Goal: Transaction & Acquisition: Purchase product/service

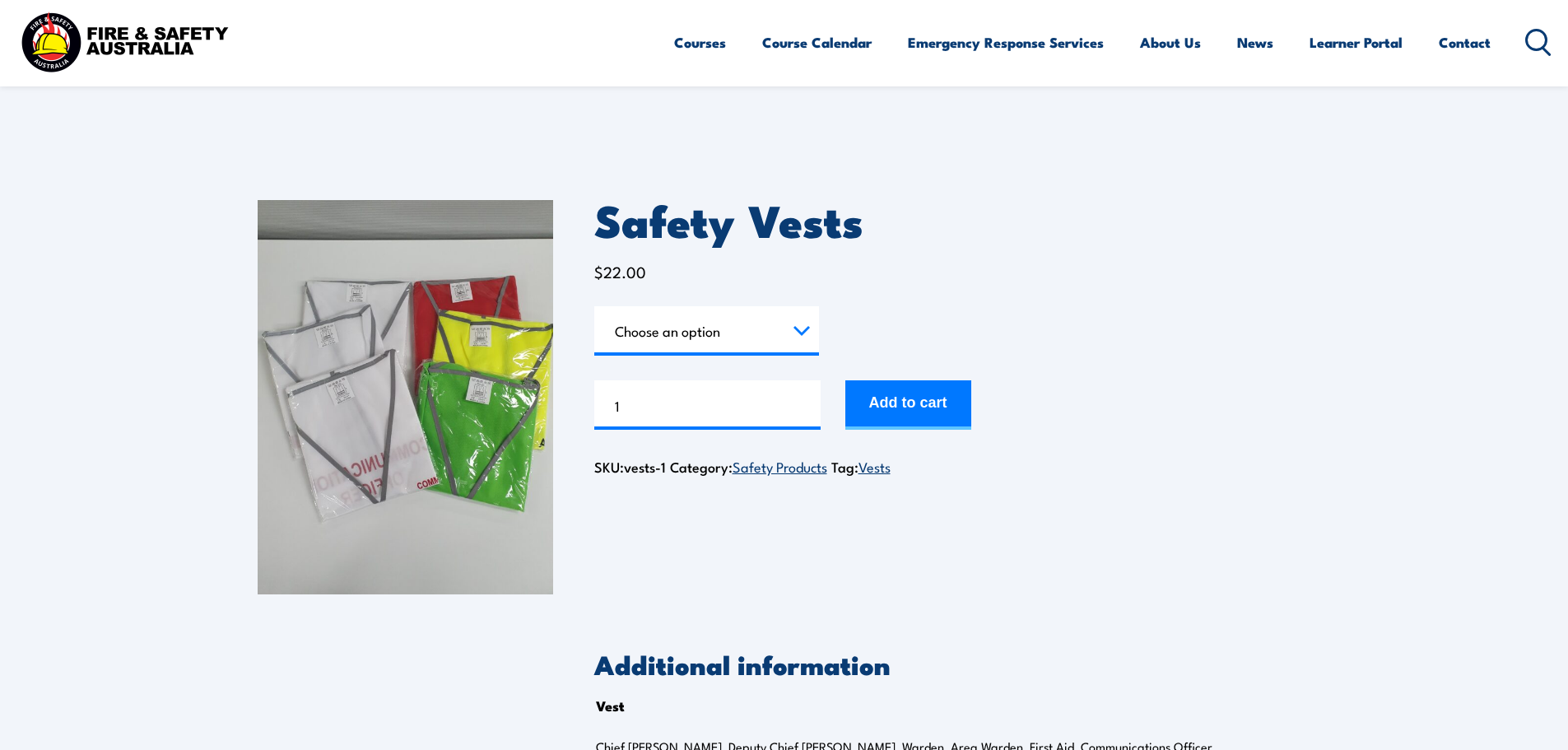
click at [771, 335] on select "Choose an option Chief Warden Deputy Chief Warden Warden Area Warden First Aid …" at bounding box center [706, 331] width 224 height 49
click at [595, 307] on select "Choose an option Chief Warden Deputy Chief Warden Warden Area Warden First Aid …" at bounding box center [706, 331] width 224 height 49
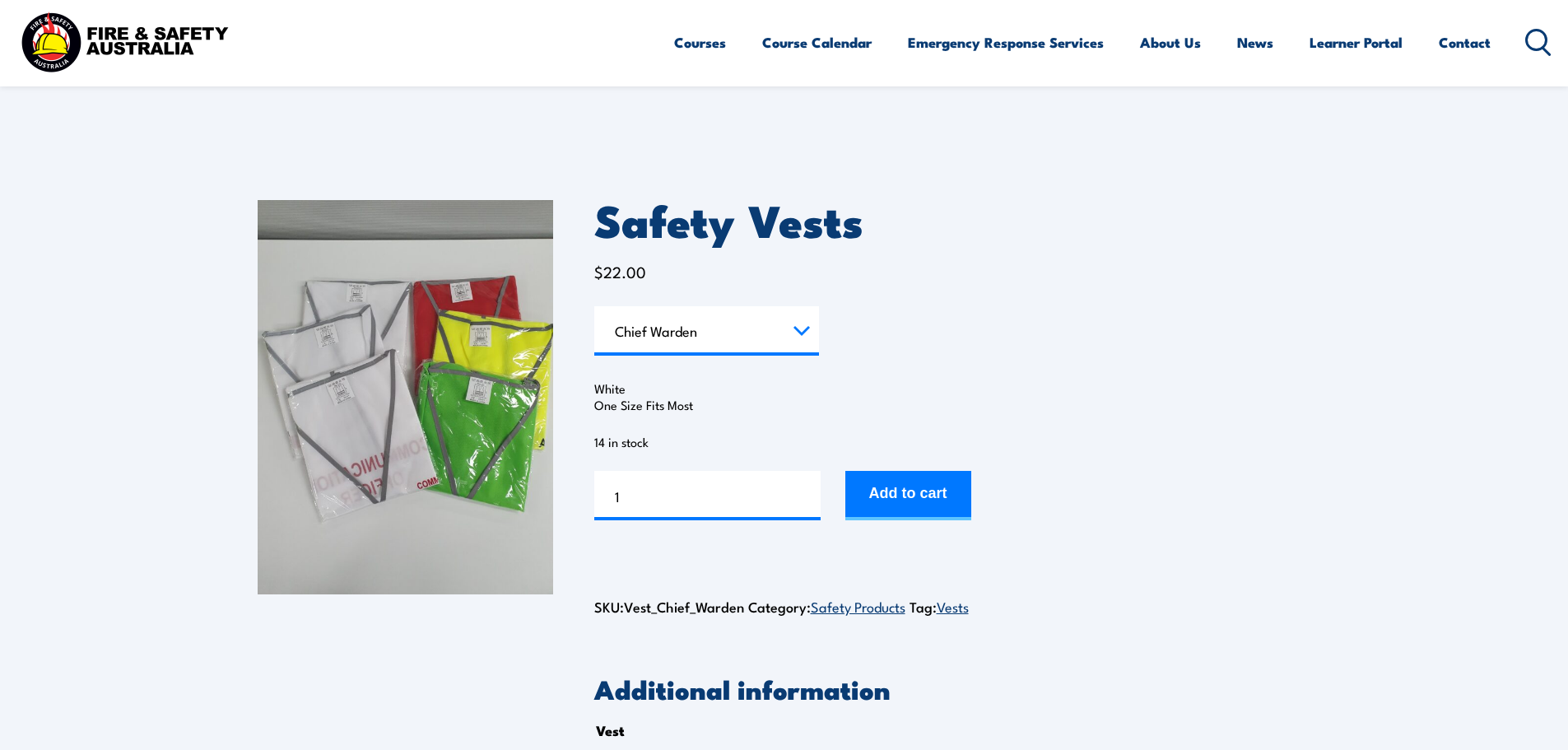
click at [755, 331] on select "Choose an option Chief Warden Deputy Chief Warden Warden Area Warden First Aid …" at bounding box center [706, 331] width 224 height 49
click at [595, 307] on select "Choose an option Chief Warden Deputy Chief Warden Warden Area Warden First Aid …" at bounding box center [706, 331] width 224 height 49
select select "Warden"
click at [972, 501] on button "Add to cart" at bounding box center [908, 496] width 126 height 49
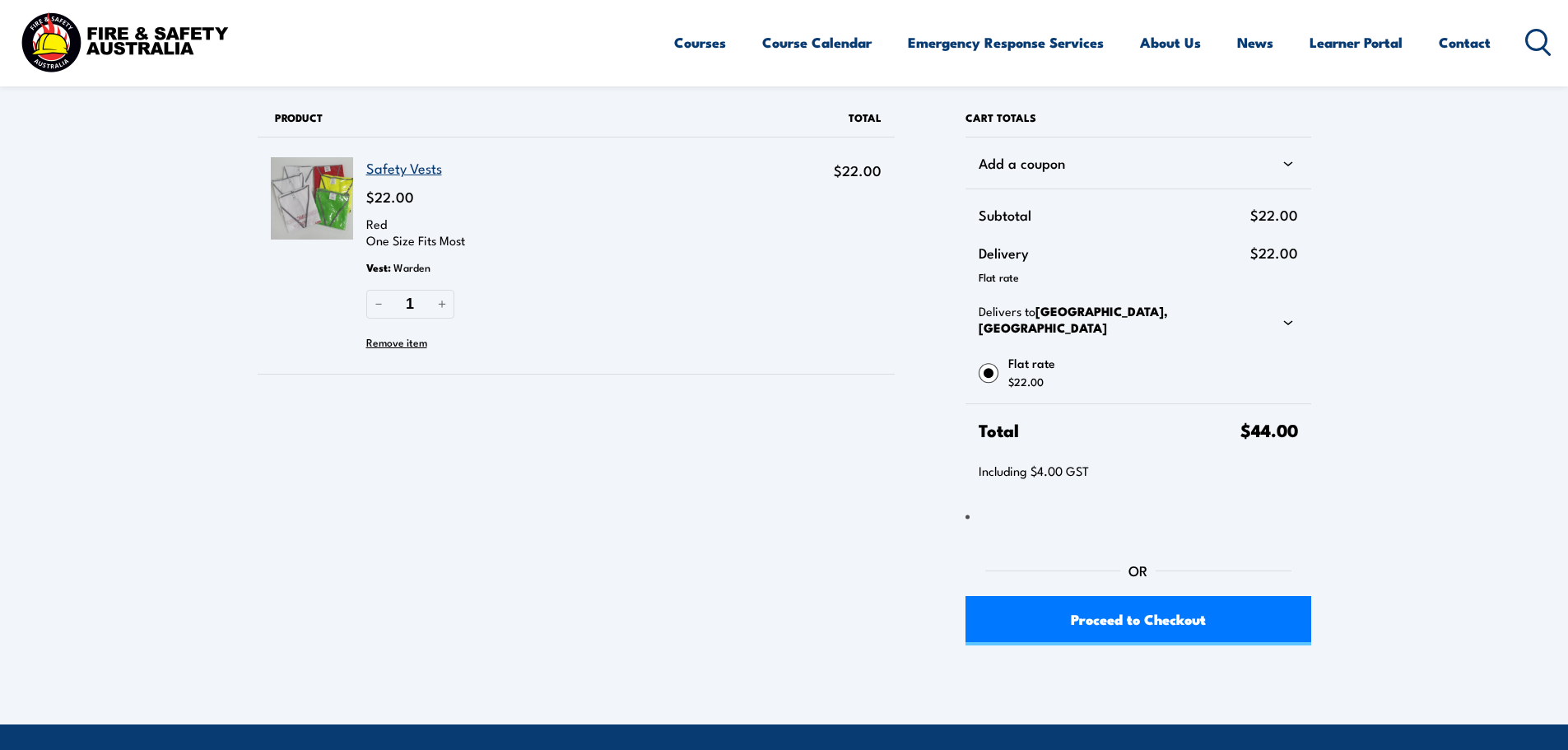
click at [1292, 320] on icon at bounding box center [1288, 323] width 9 height 5
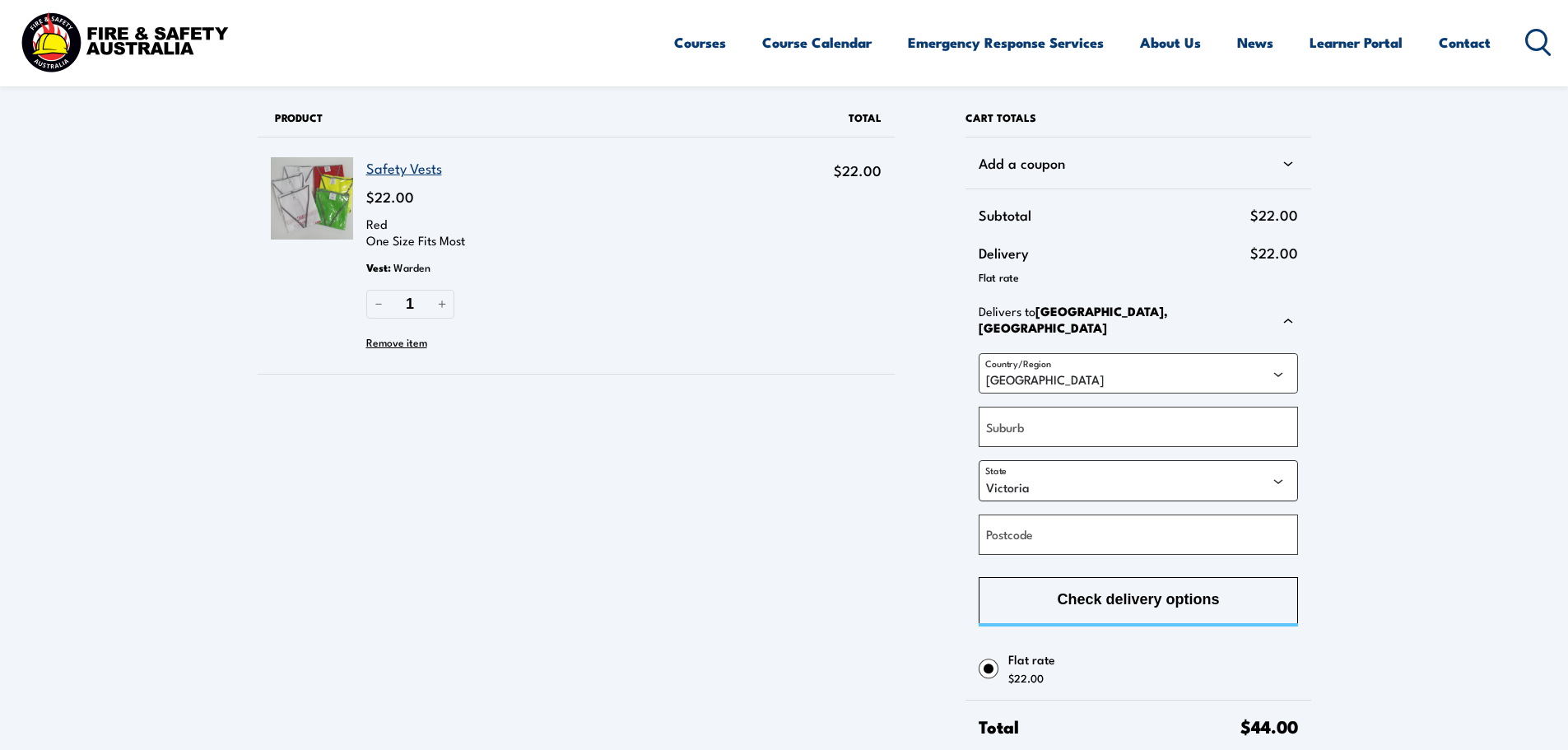
click at [1097, 471] on select "Australian Capital Territory New South Wales Northern Territory Queensland Sout…" at bounding box center [1139, 481] width 319 height 41
select select "[GEOGRAPHIC_DATA]"
click at [979, 460] on select "Australian Capital Territory New South Wales Northern Territory Queensland Sout…" at bounding box center [1139, 481] width 319 height 41
click at [1080, 419] on input "Suburb" at bounding box center [1139, 427] width 319 height 41
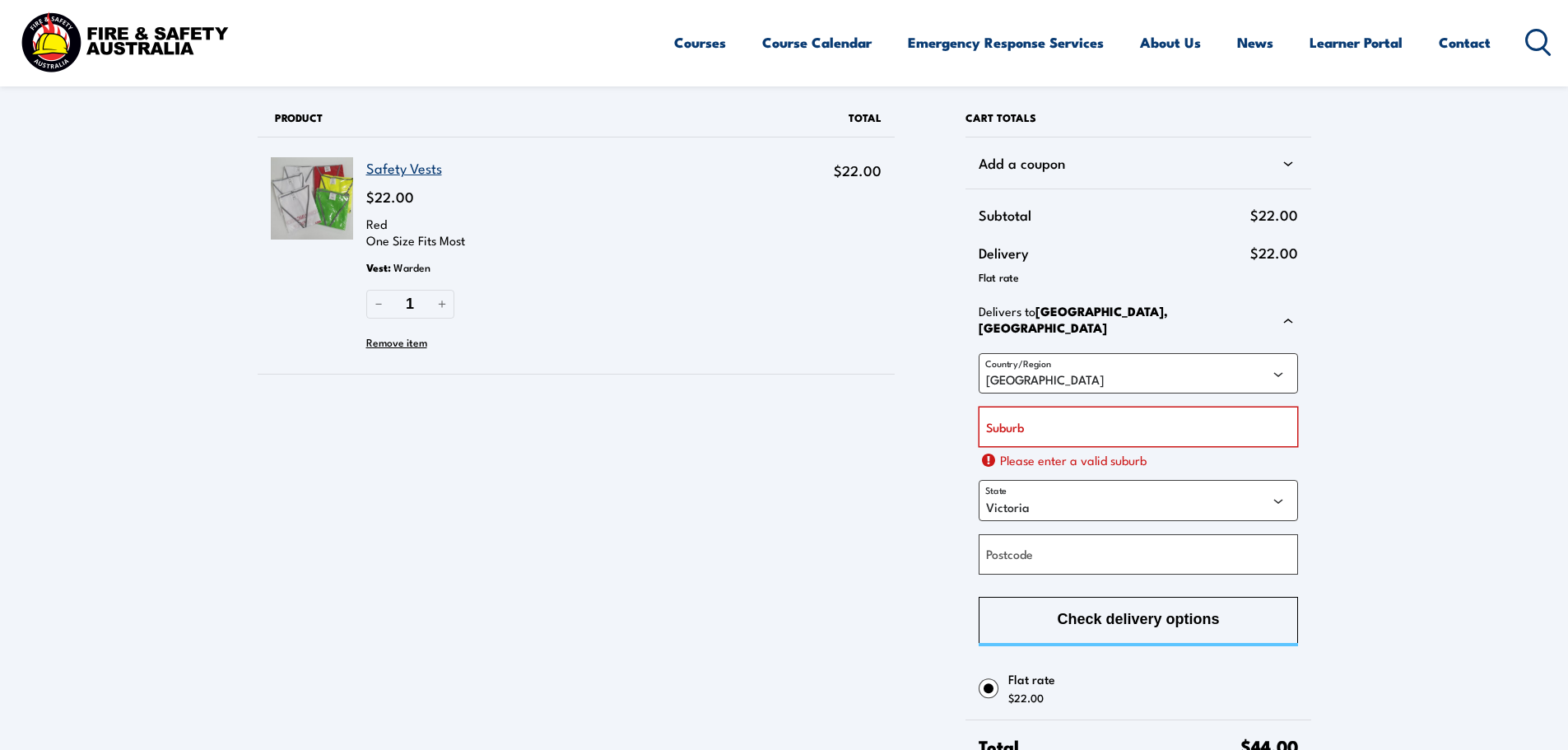
click at [1128, 431] on input "Suburb" at bounding box center [1139, 427] width 319 height 41
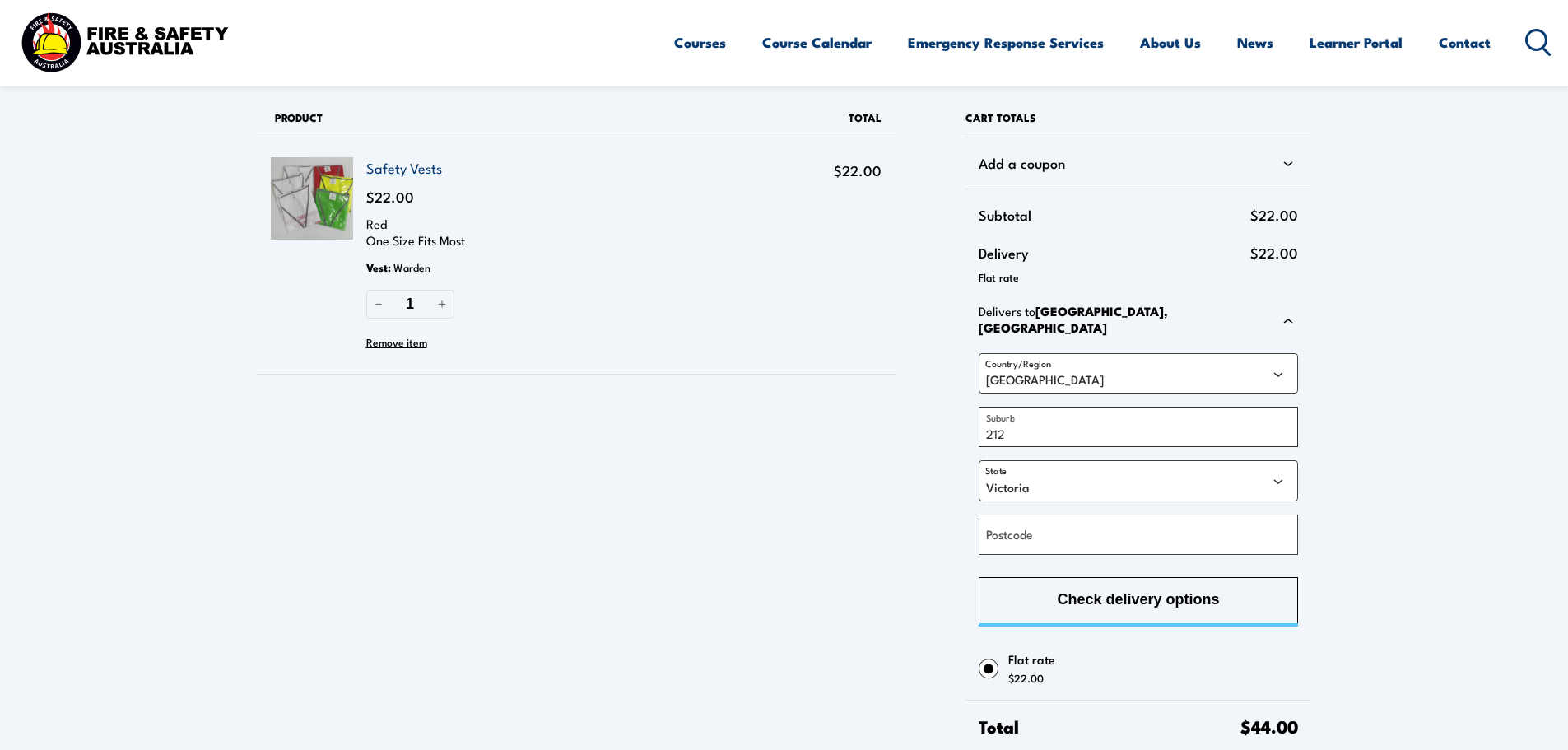
type input "2128"
click at [1044, 414] on input "2128" at bounding box center [1139, 427] width 319 height 41
click at [1030, 531] on div "Postcode" at bounding box center [1139, 535] width 319 height 41
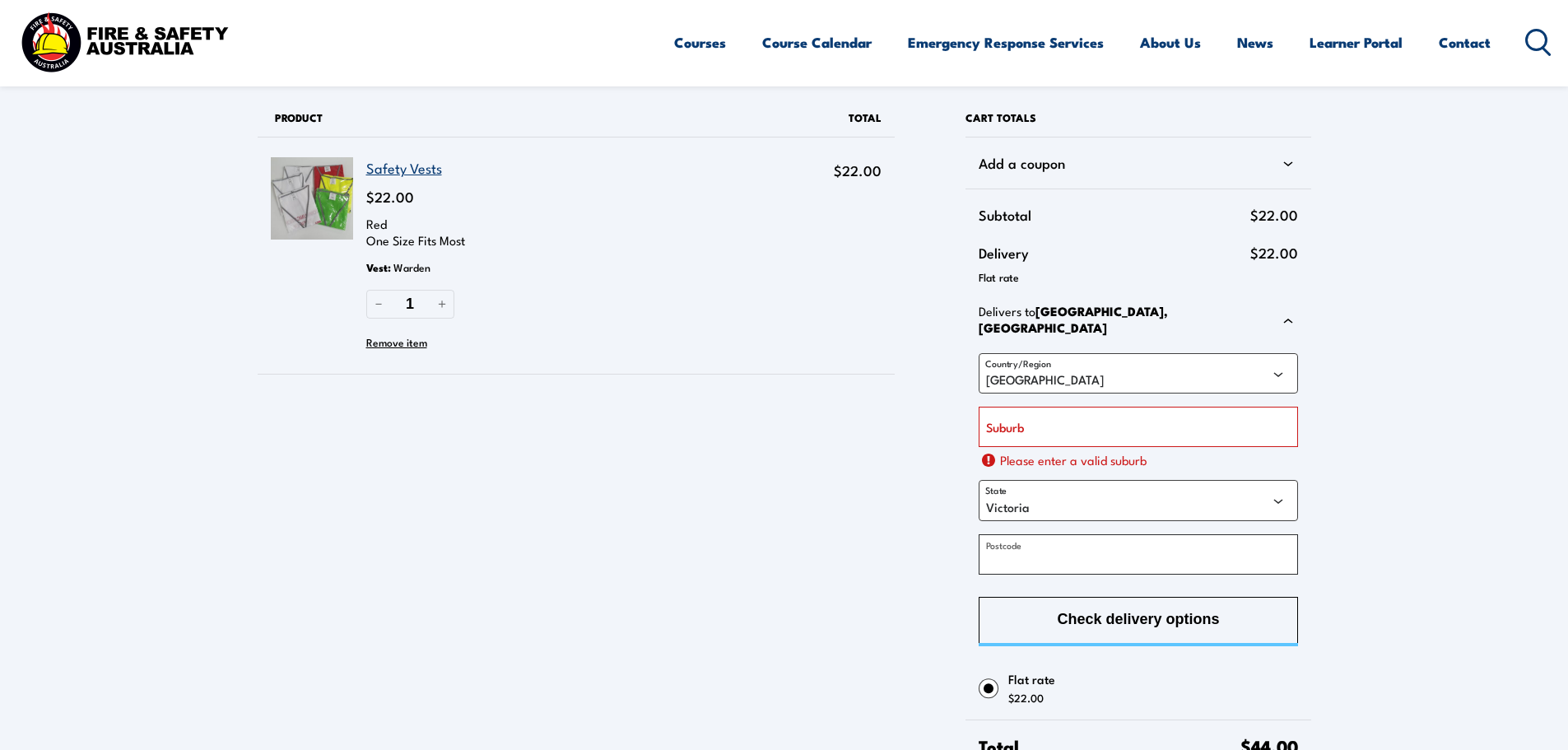
paste input "2128"
type input "2128"
click at [1039, 418] on input "Suburb" at bounding box center [1139, 427] width 319 height 41
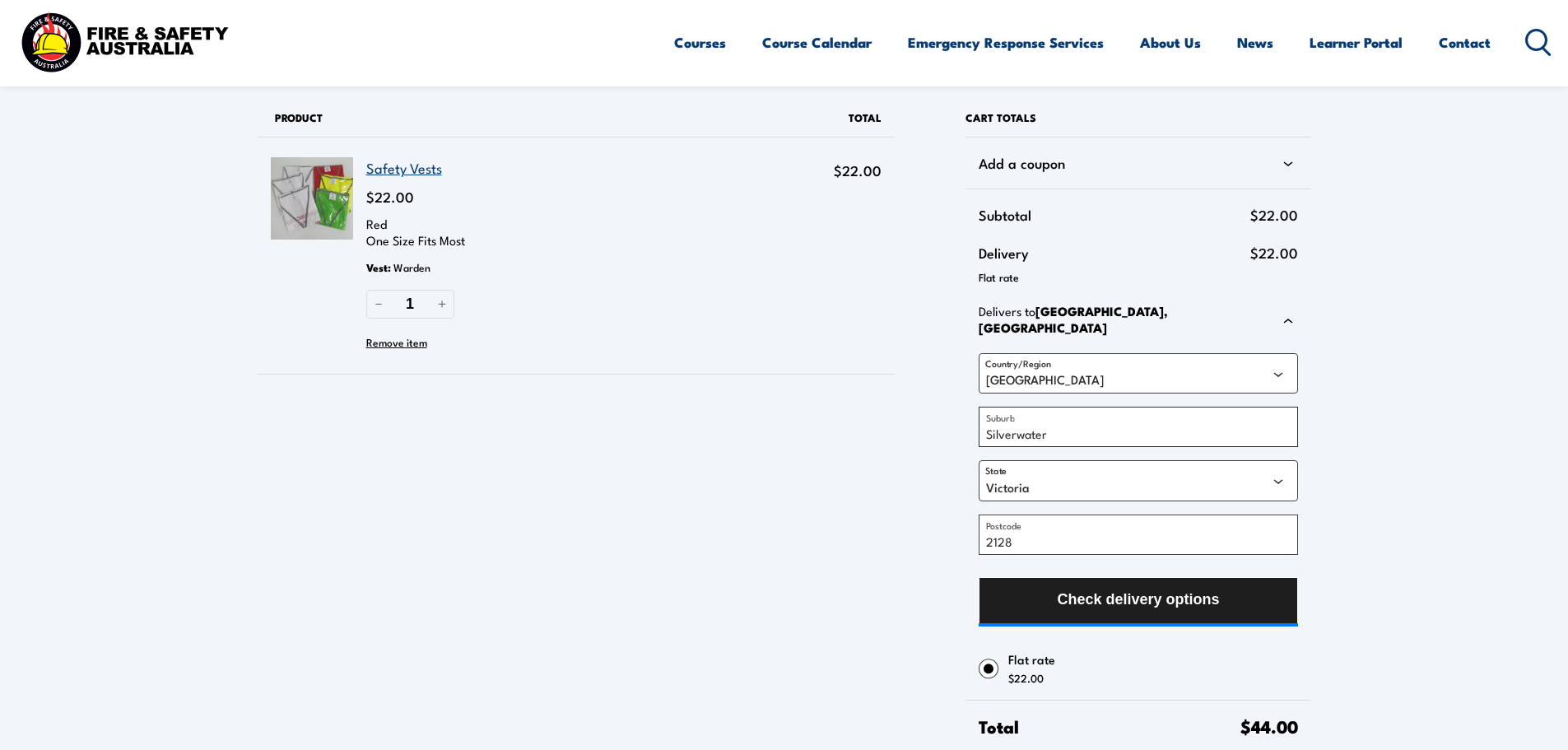
type input "Silverwater"
click at [1148, 585] on span "Check delivery options" at bounding box center [1138, 600] width 162 height 44
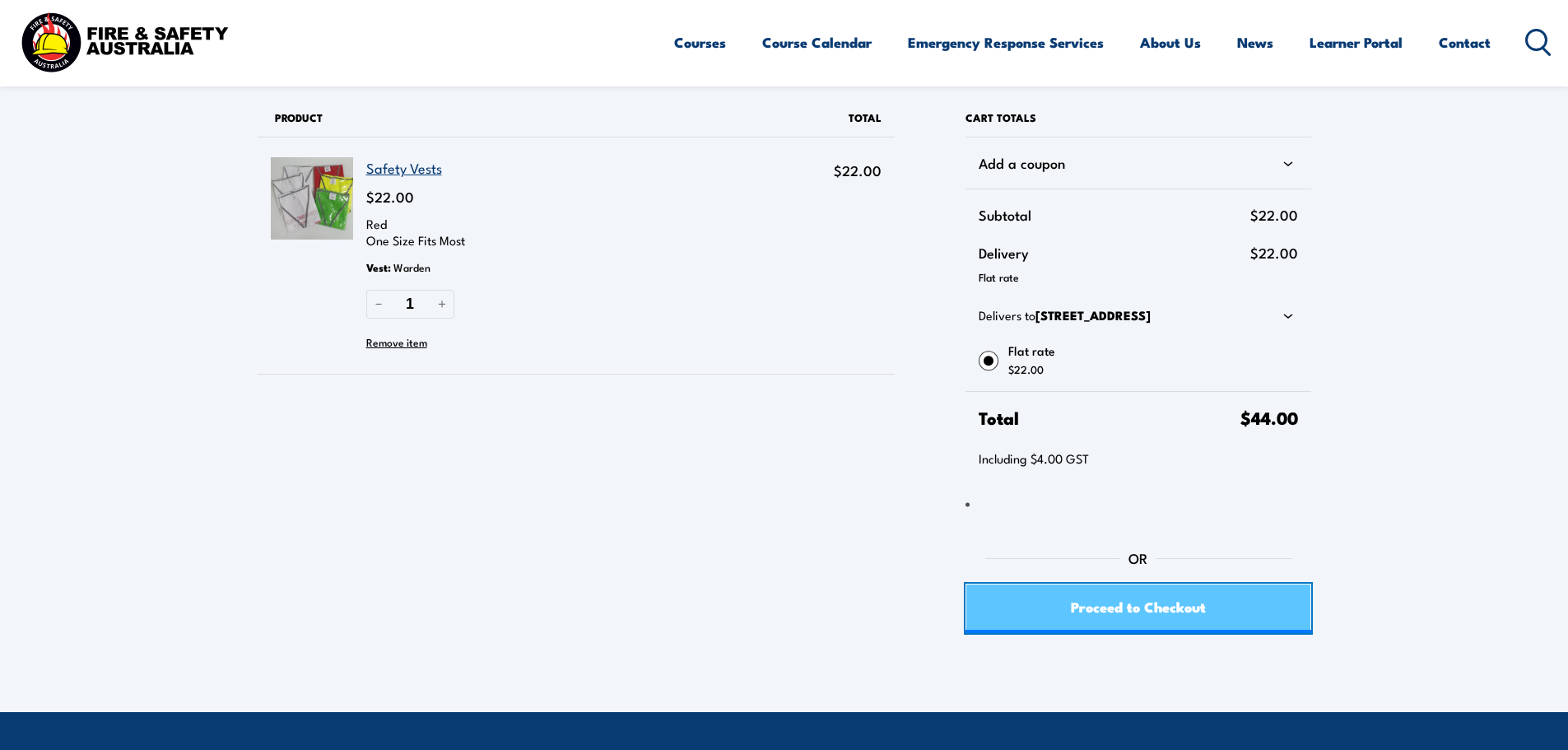
click at [1288, 625] on link "Proceed to Checkout" at bounding box center [1138, 608] width 345 height 49
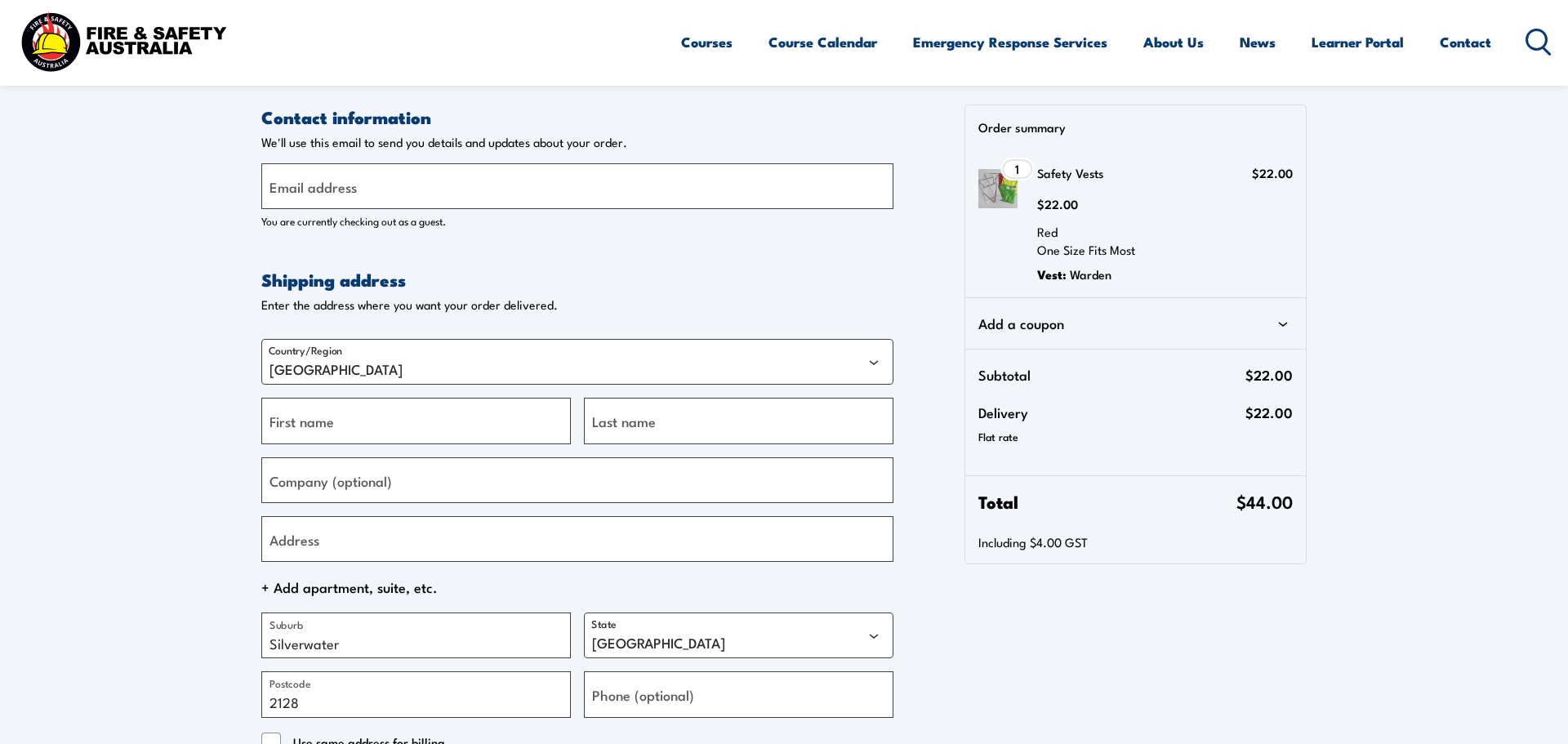
select select "[GEOGRAPHIC_DATA]"
select select "VIC"
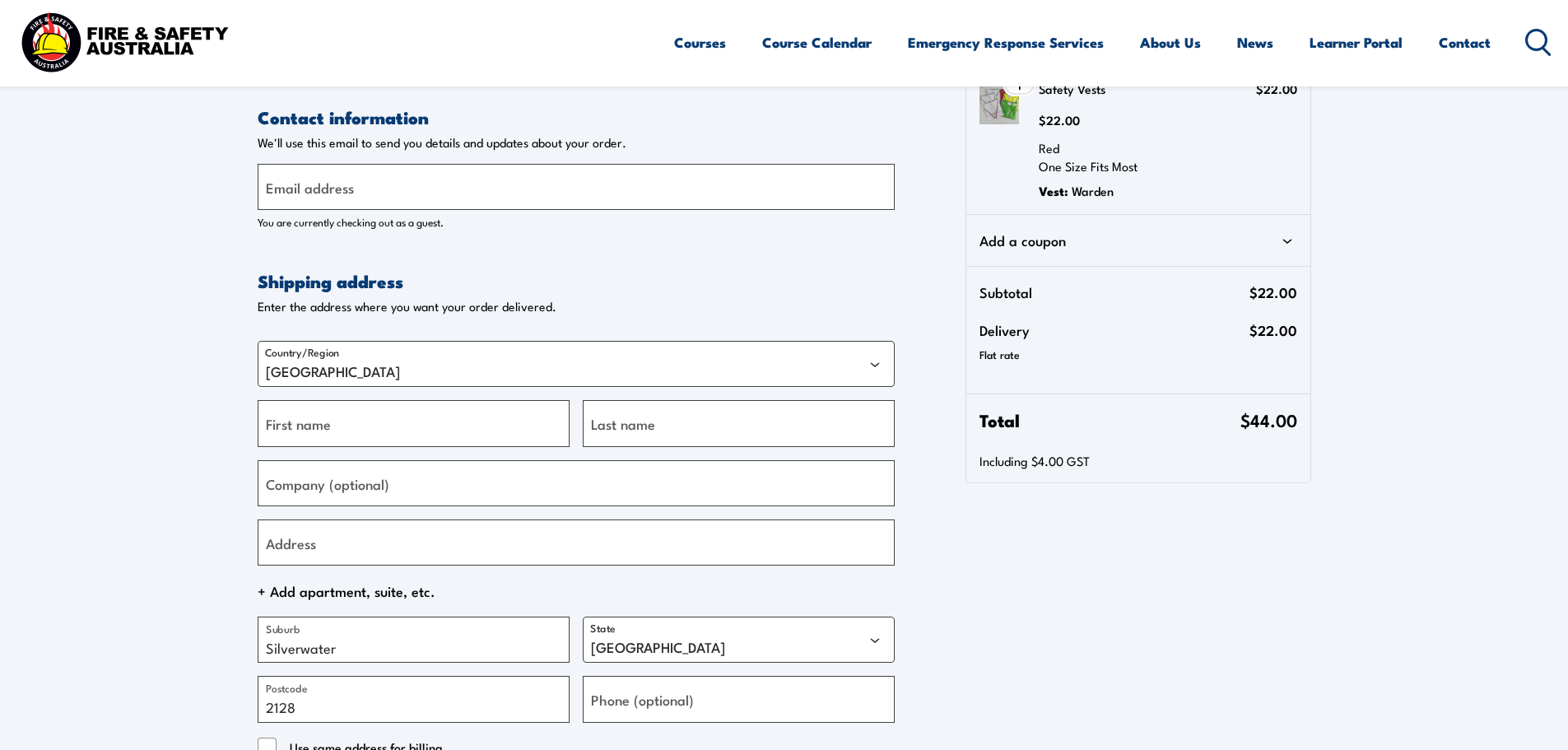
scroll to position [247, 0]
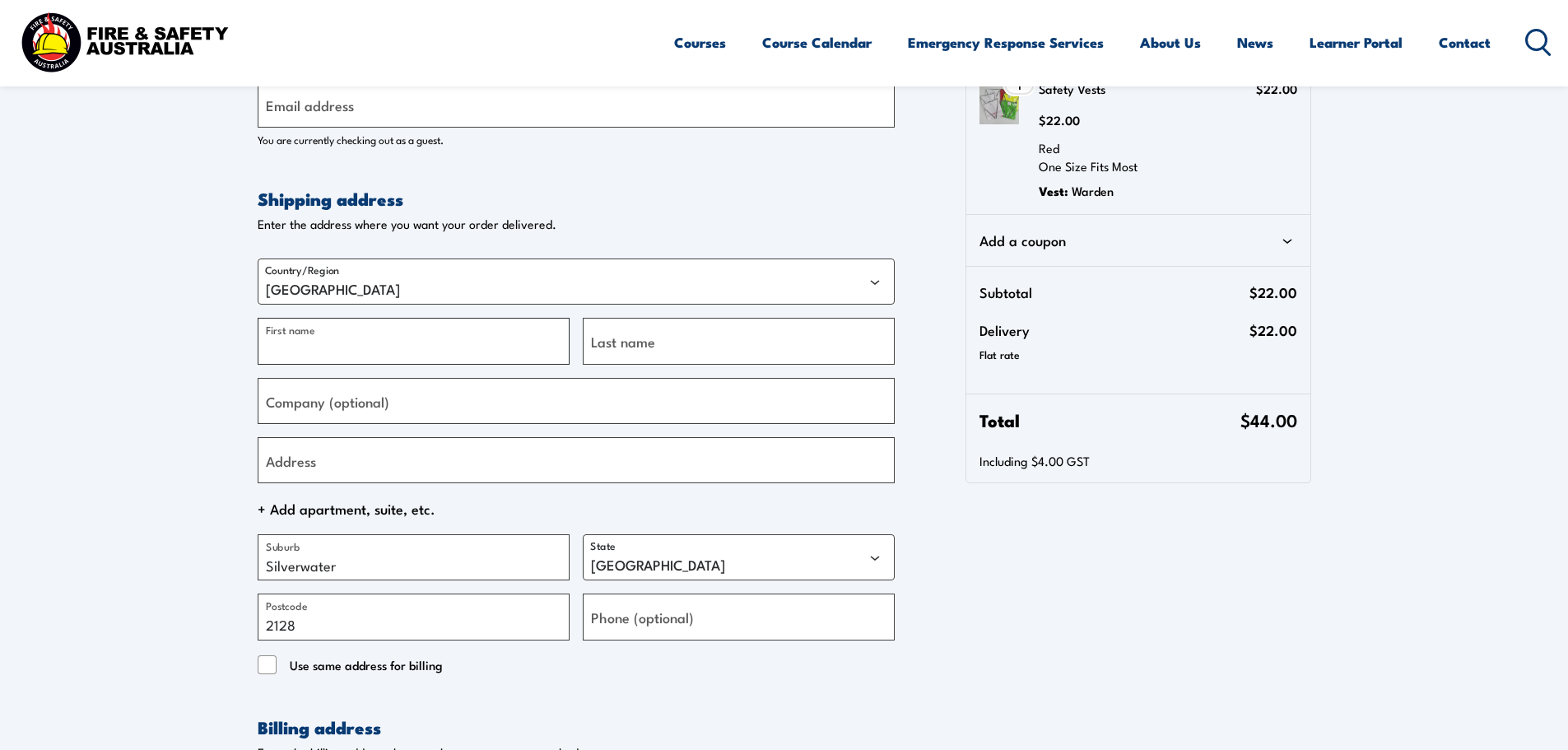
click at [460, 340] on input "First name" at bounding box center [413, 341] width 312 height 46
type input "[PERSON_NAME]"
type input "m"
type input "Manton"
drag, startPoint x: 497, startPoint y: 413, endPoint x: 377, endPoint y: 408, distance: 120.1
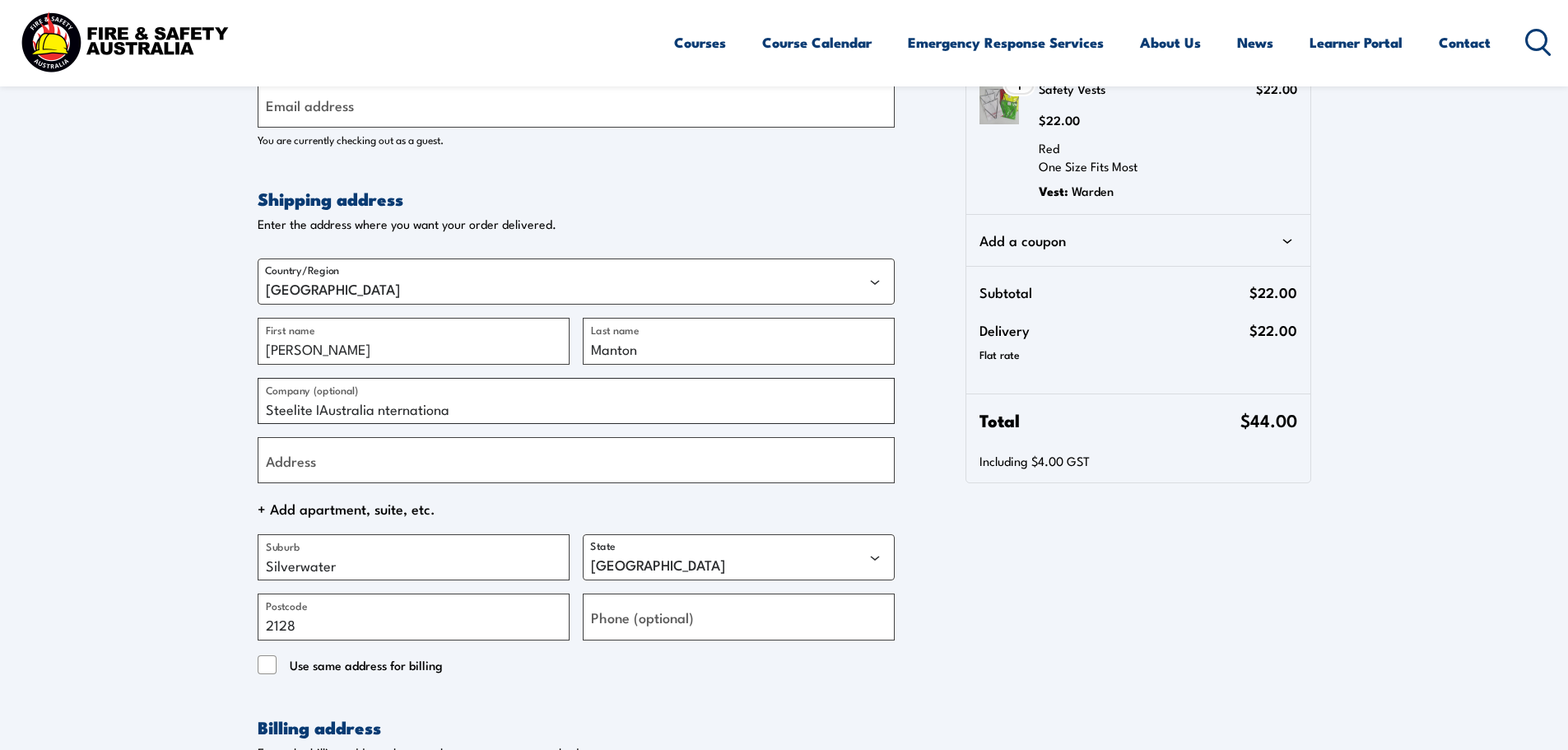
click at [377, 408] on input "Steelite IAustralia nternationa" at bounding box center [576, 401] width 637 height 46
click at [319, 413] on input "Steelite IAustralia" at bounding box center [576, 401] width 637 height 46
paste input "nternationa"
click at [389, 414] on input "Steelite InternationaAustralia" at bounding box center [576, 401] width 637 height 46
click at [461, 411] on input "Steelite International [GEOGRAPHIC_DATA]" at bounding box center [576, 401] width 637 height 46
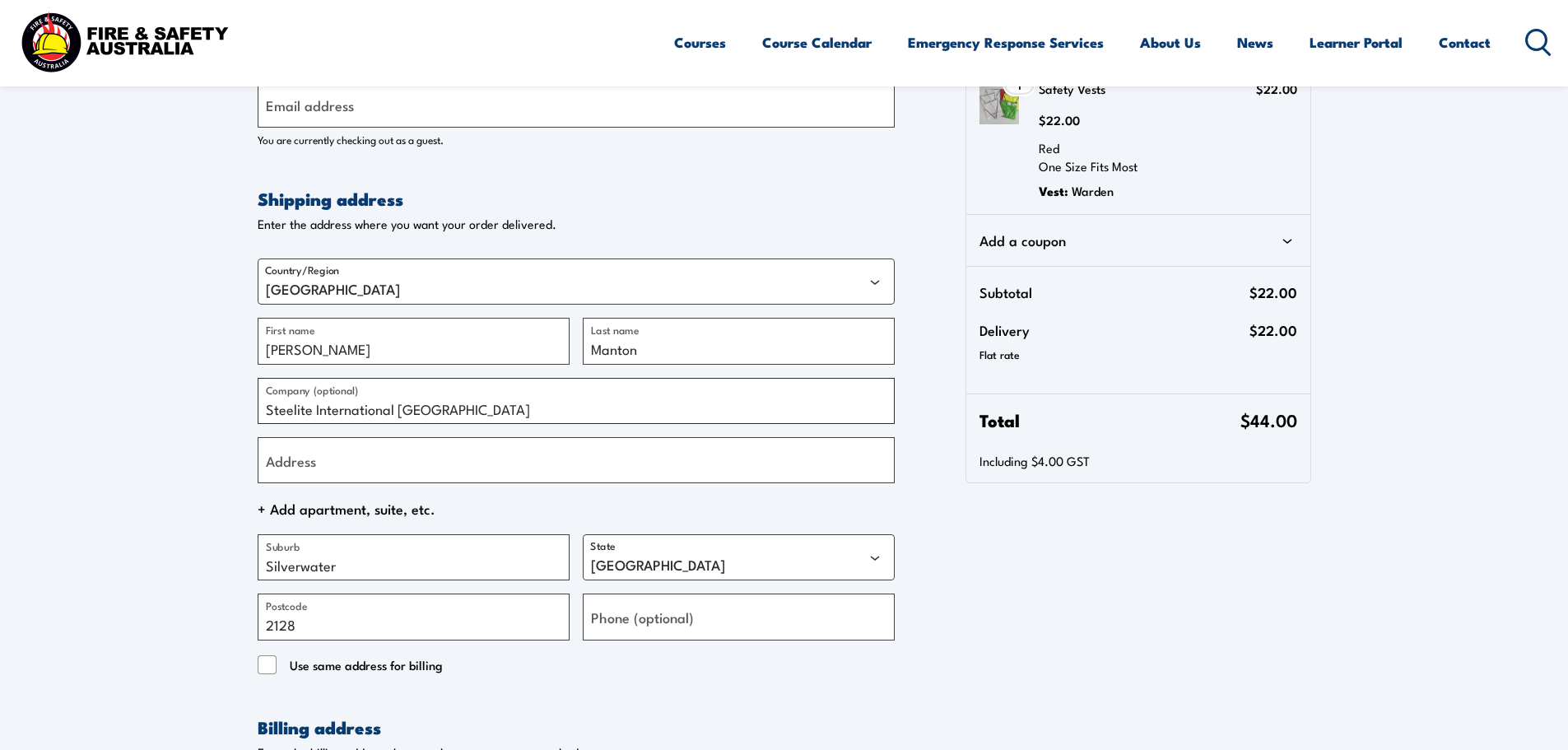
type input "Steelite International [GEOGRAPHIC_DATA]"
click at [440, 464] on input "Address" at bounding box center [576, 460] width 637 height 46
type input "unit 45"
click at [336, 508] on span "+ Add apartment, suite, etc." at bounding box center [576, 508] width 637 height 25
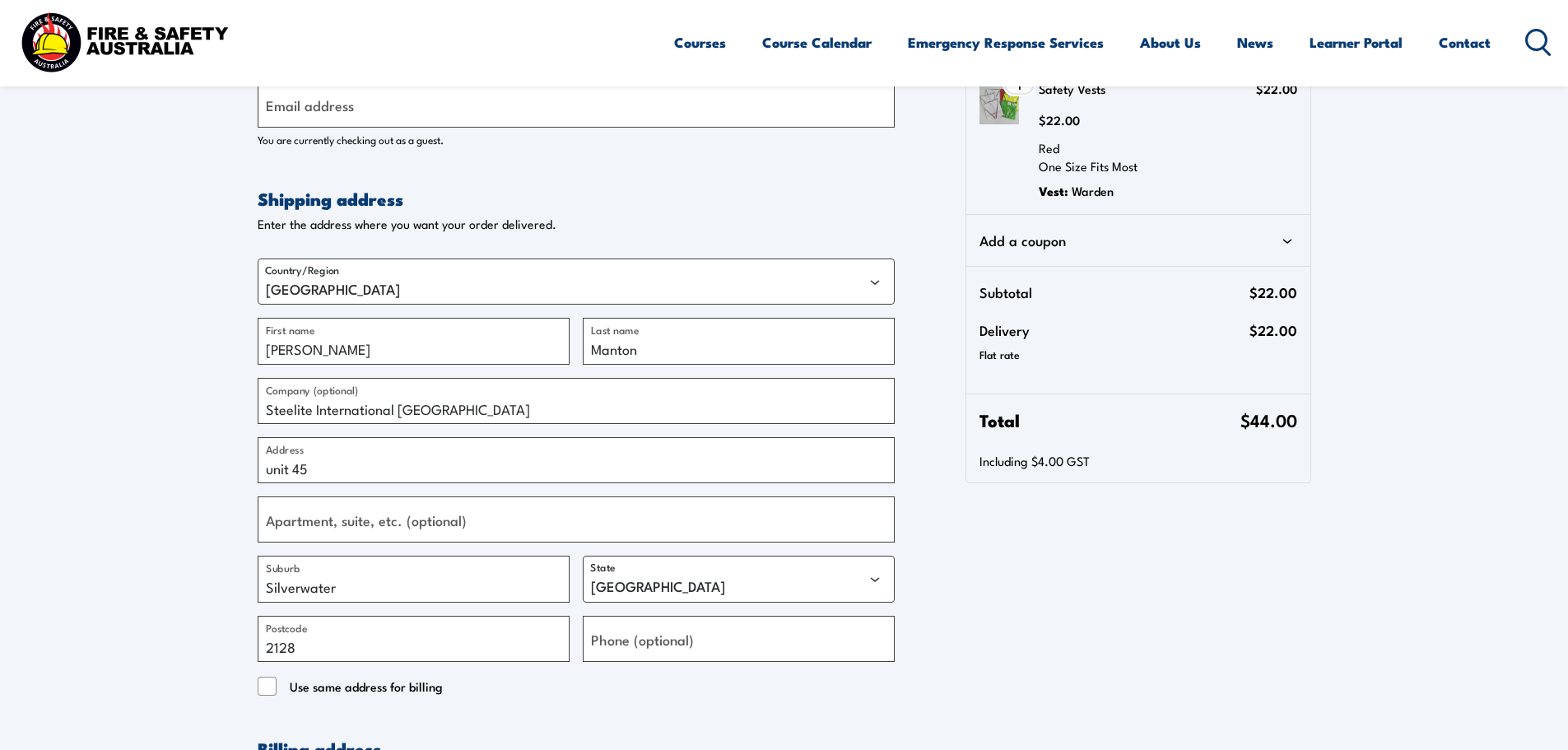
click at [404, 525] on label "Apartment, suite, etc. (optional)" at bounding box center [366, 520] width 201 height 22
click at [404, 525] on input "Apartment, suite, etc. (optional)" at bounding box center [576, 519] width 637 height 46
type input "Unit 45"
click at [420, 458] on input "unit 45" at bounding box center [576, 460] width 637 height 46
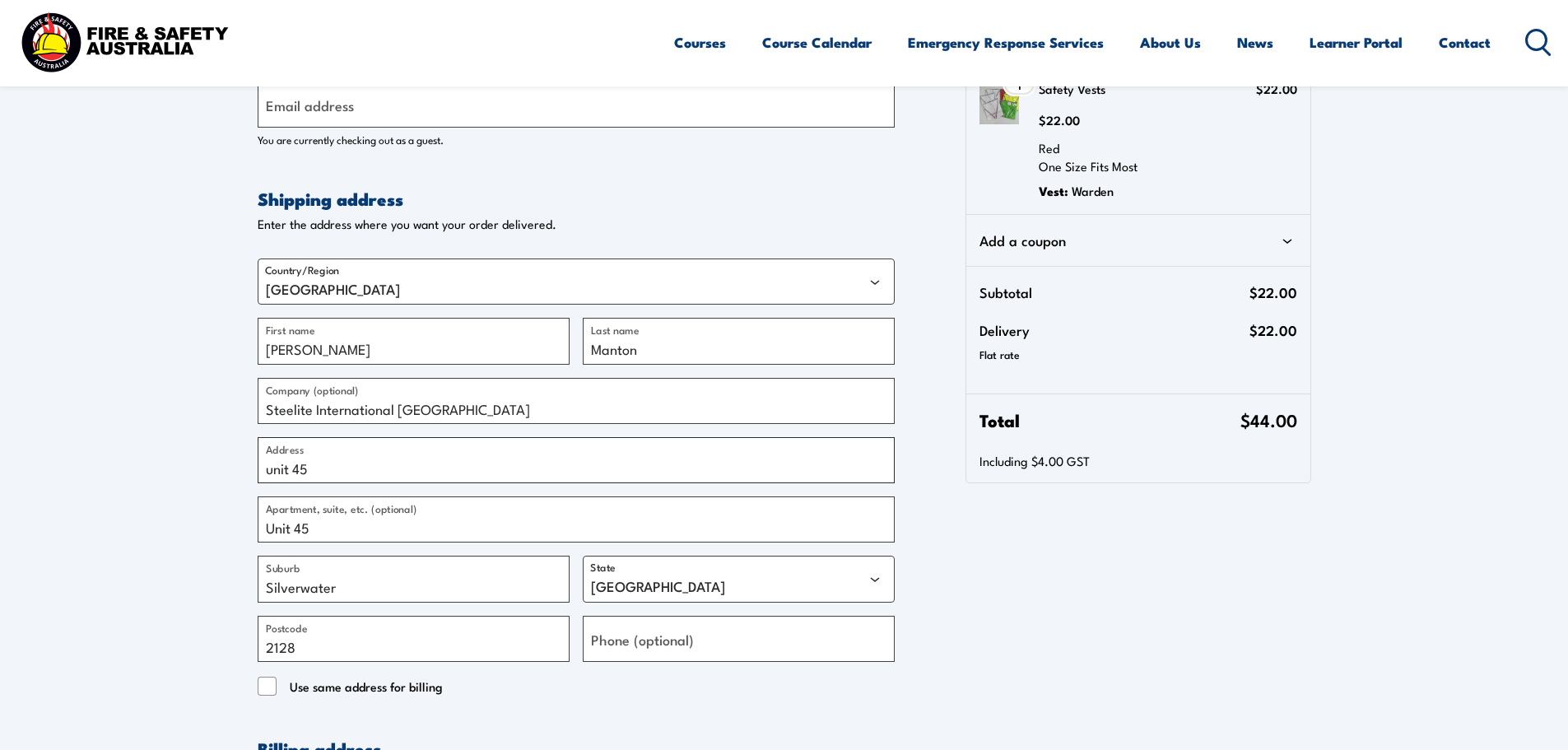
click at [420, 458] on input "unit 45" at bounding box center [576, 460] width 637 height 46
type input "[STREET_ADDRESS]"
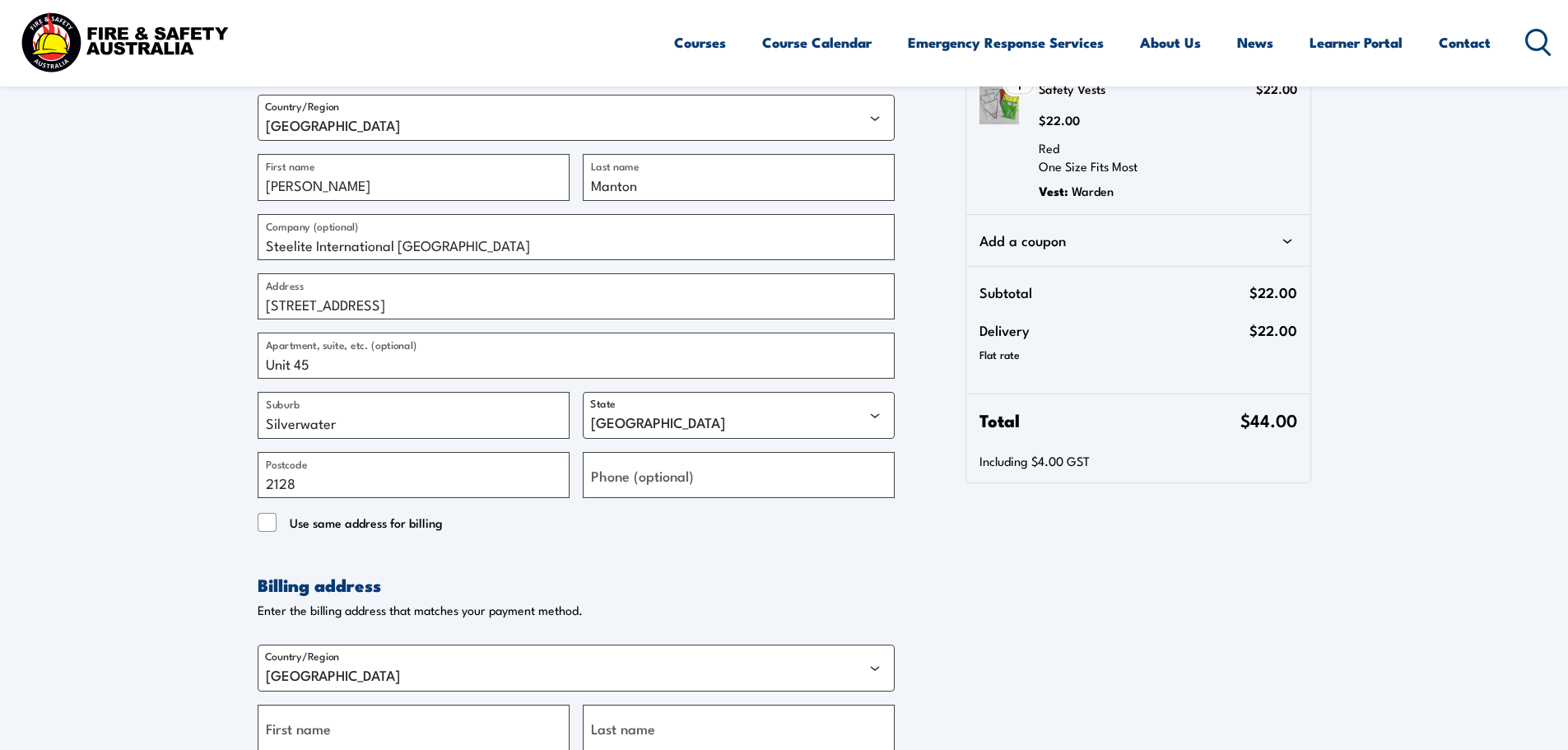
scroll to position [412, 0]
click at [270, 520] on input "Use same address for billing" at bounding box center [267, 522] width 19 height 19
checkbox input "true"
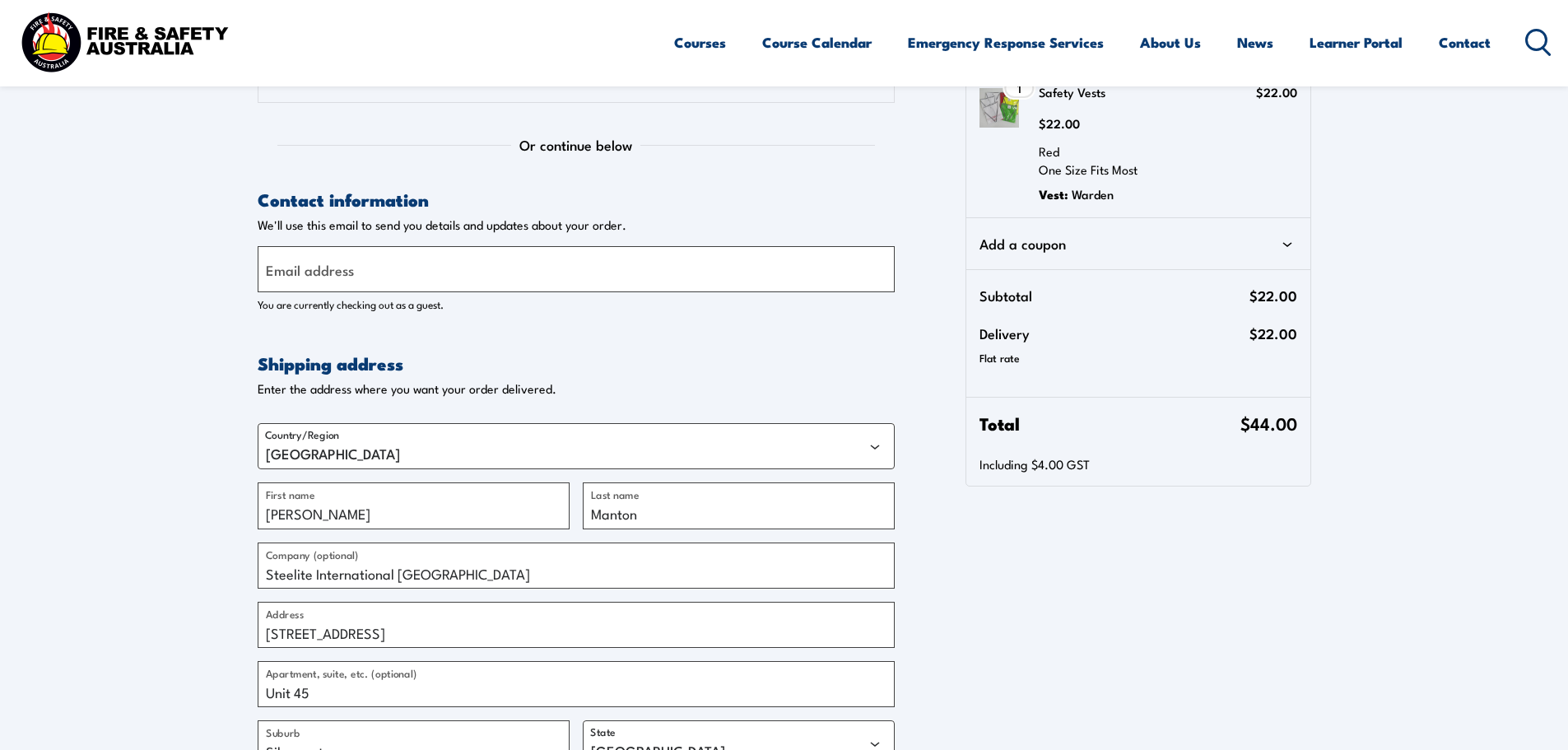
scroll to position [0, 0]
